Goal: Information Seeking & Learning: Understand process/instructions

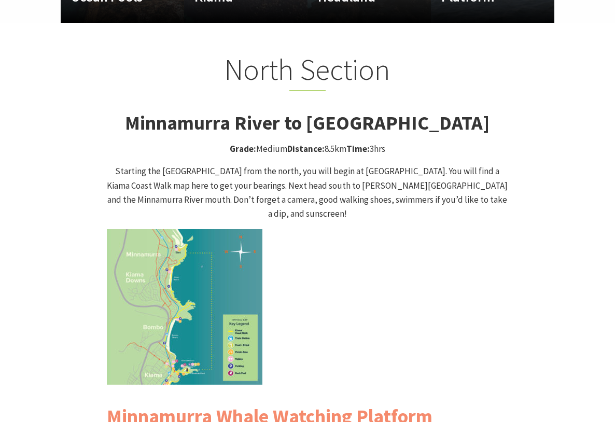
scroll to position [942, 0]
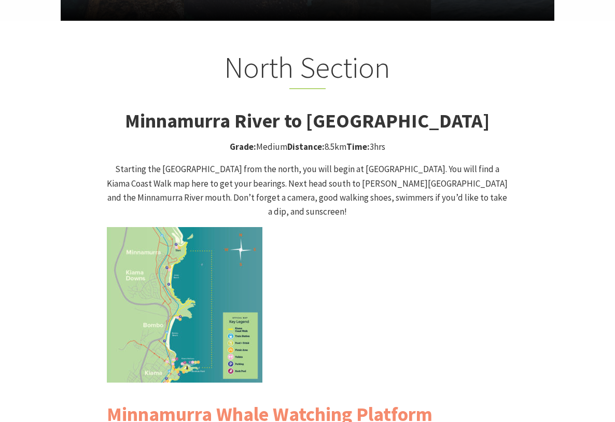
click at [181, 227] on img at bounding box center [185, 305] width 156 height 156
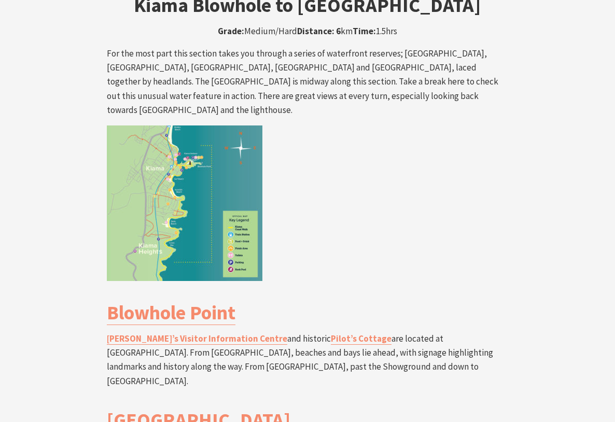
scroll to position [1796, 0]
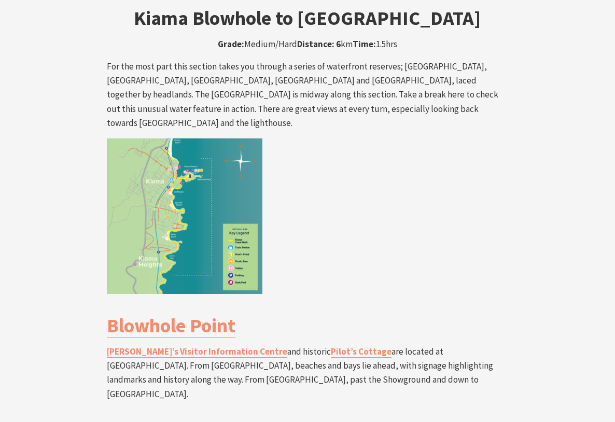
click at [203, 172] on img at bounding box center [185, 216] width 156 height 156
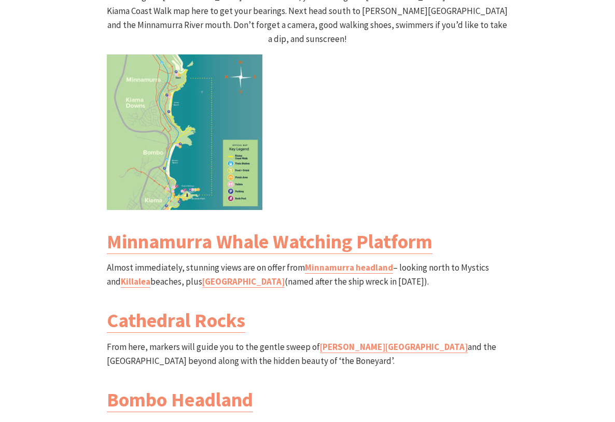
scroll to position [1117, 0]
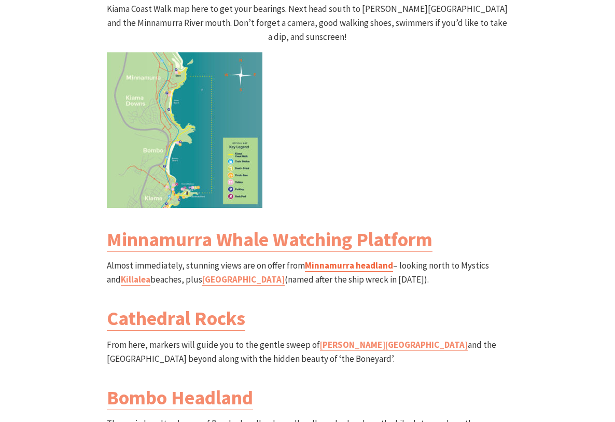
click at [334, 260] on link "Minnamurra headland" at bounding box center [349, 266] width 88 height 12
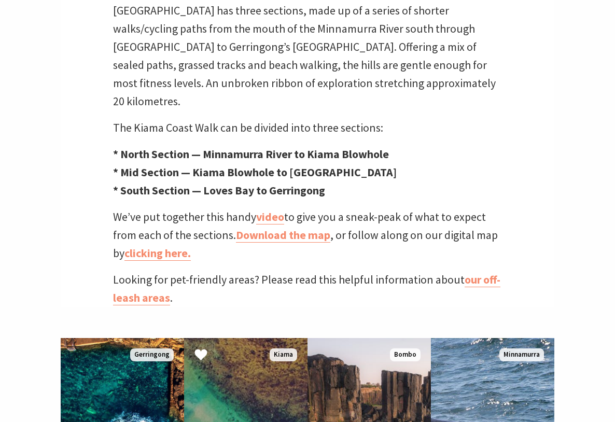
scroll to position [372, 0]
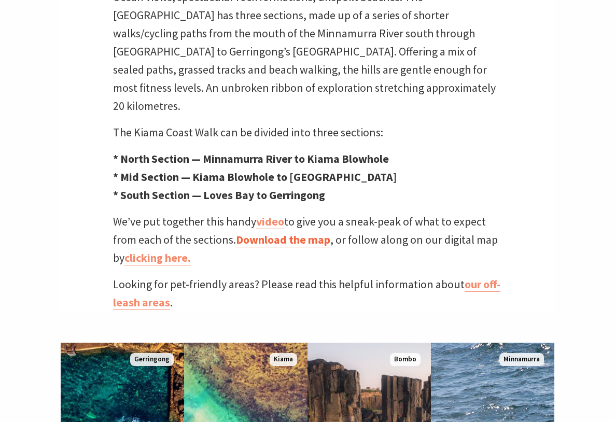
click at [293, 232] on link "Download the map" at bounding box center [283, 239] width 94 height 15
click at [161, 250] on link "clicking here." at bounding box center [157, 257] width 66 height 15
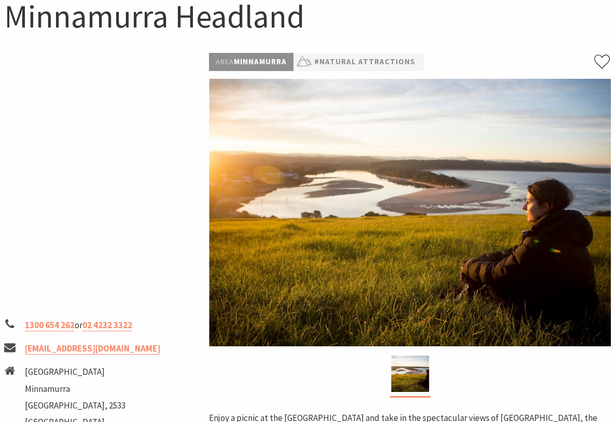
scroll to position [114, 0]
